Goal: Transaction & Acquisition: Purchase product/service

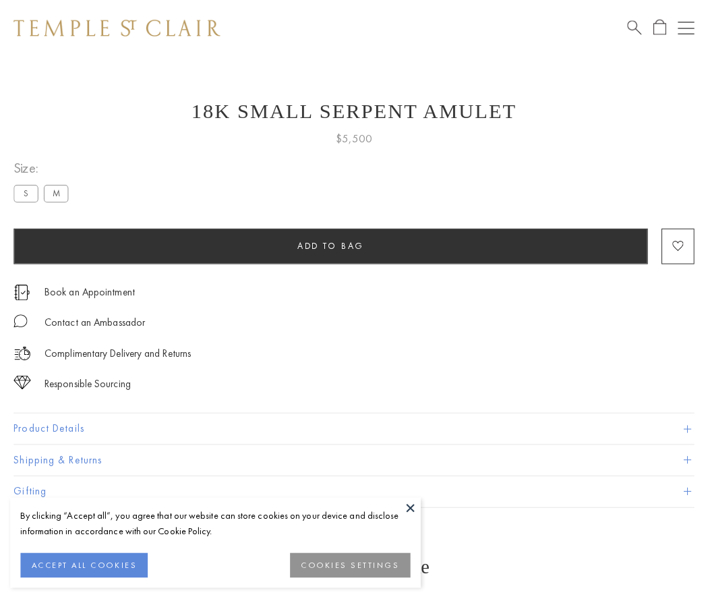
scroll to position [54, 0]
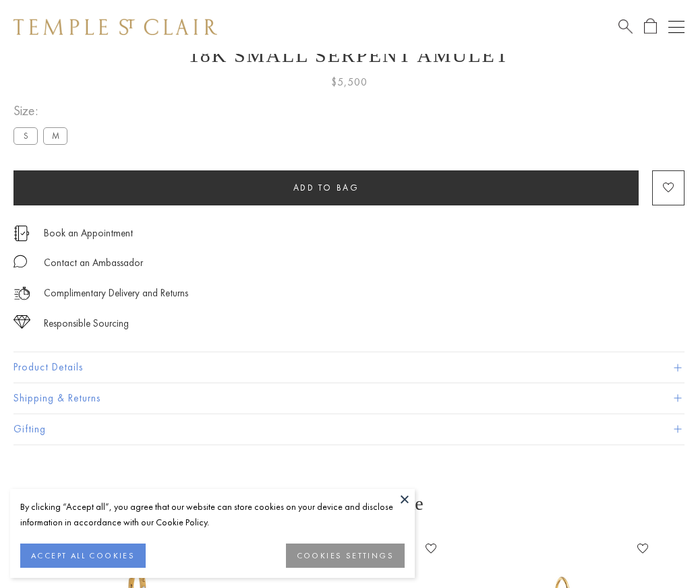
click at [326, 187] on span "Add to bag" at bounding box center [326, 187] width 66 height 11
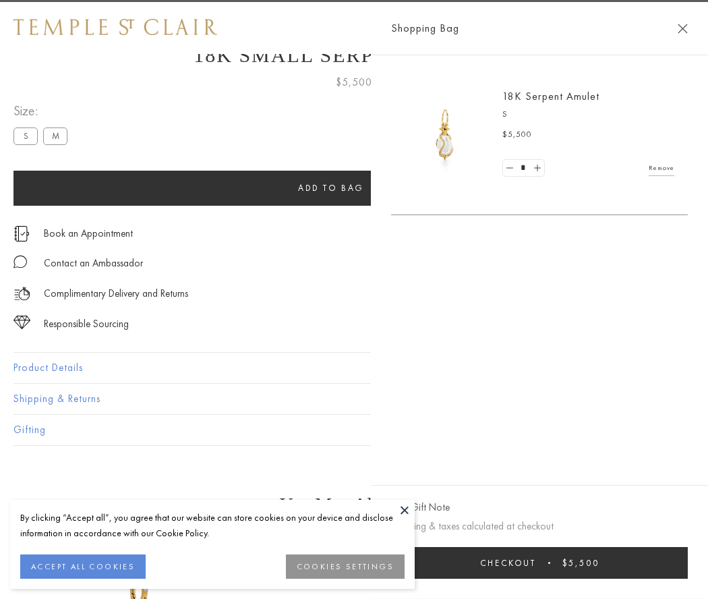
click at [679, 562] on button "Checkout $5,500" at bounding box center [539, 563] width 297 height 32
